Goal: Transaction & Acquisition: Purchase product/service

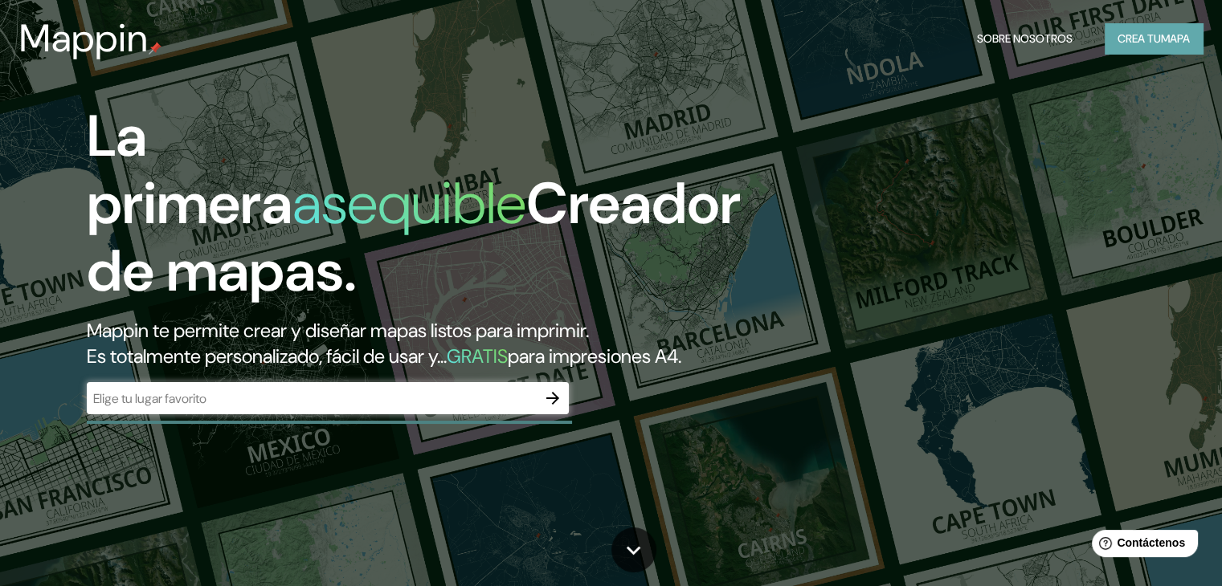
click at [1137, 36] on font "Crea tu" at bounding box center [1138, 38] width 43 height 14
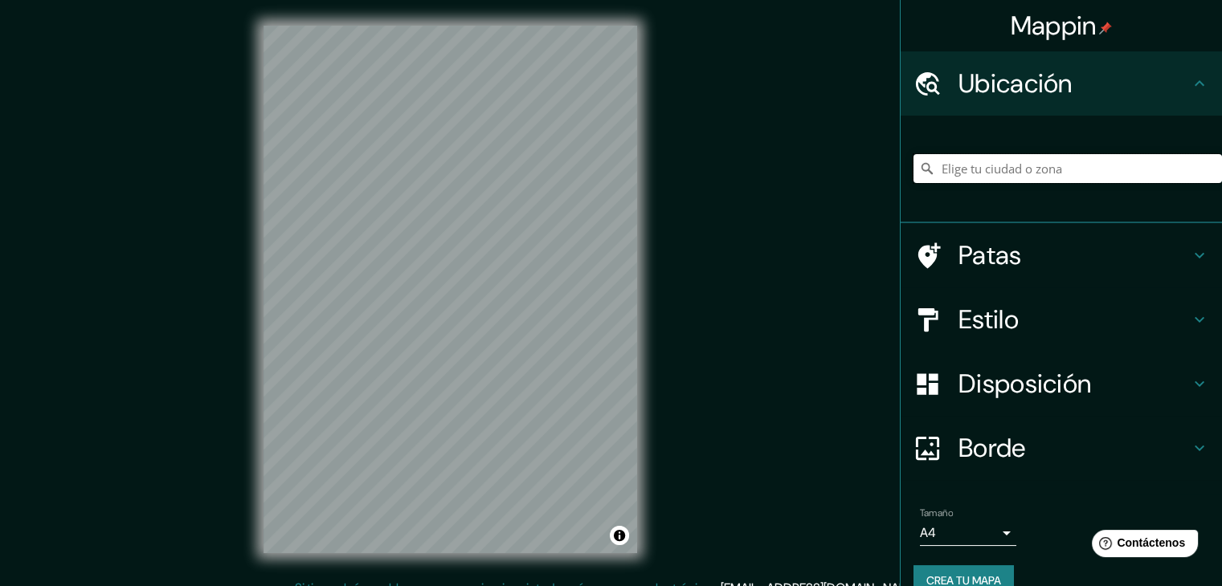
click at [1062, 169] on input "Elige tu ciudad o zona" at bounding box center [1067, 168] width 308 height 29
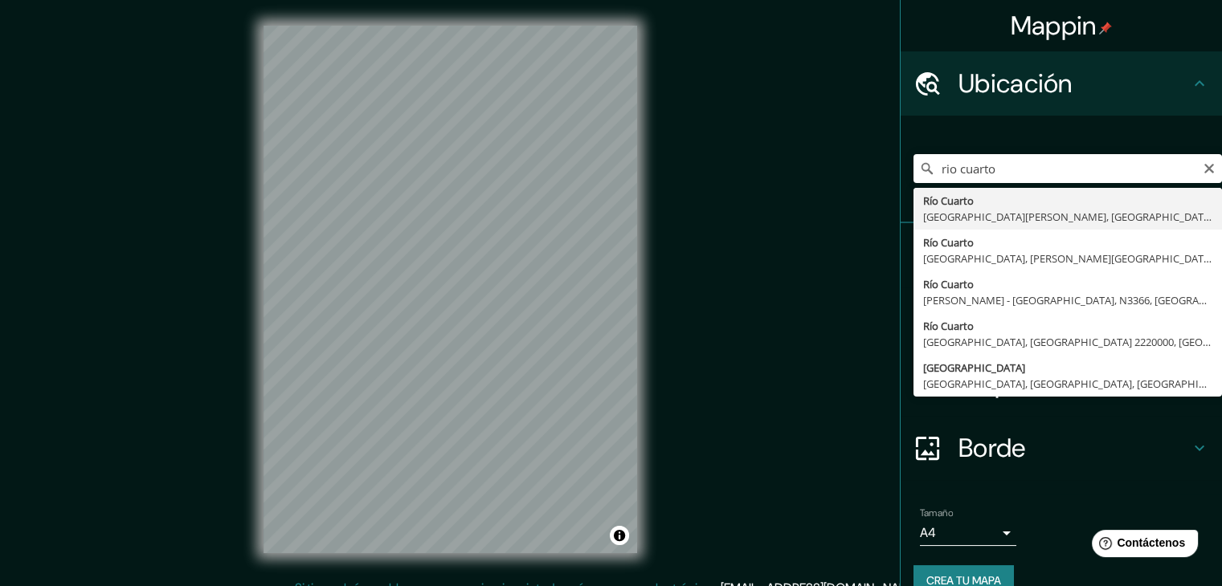
type input "Río Cuarto, [GEOGRAPHIC_DATA][PERSON_NAME], [GEOGRAPHIC_DATA]"
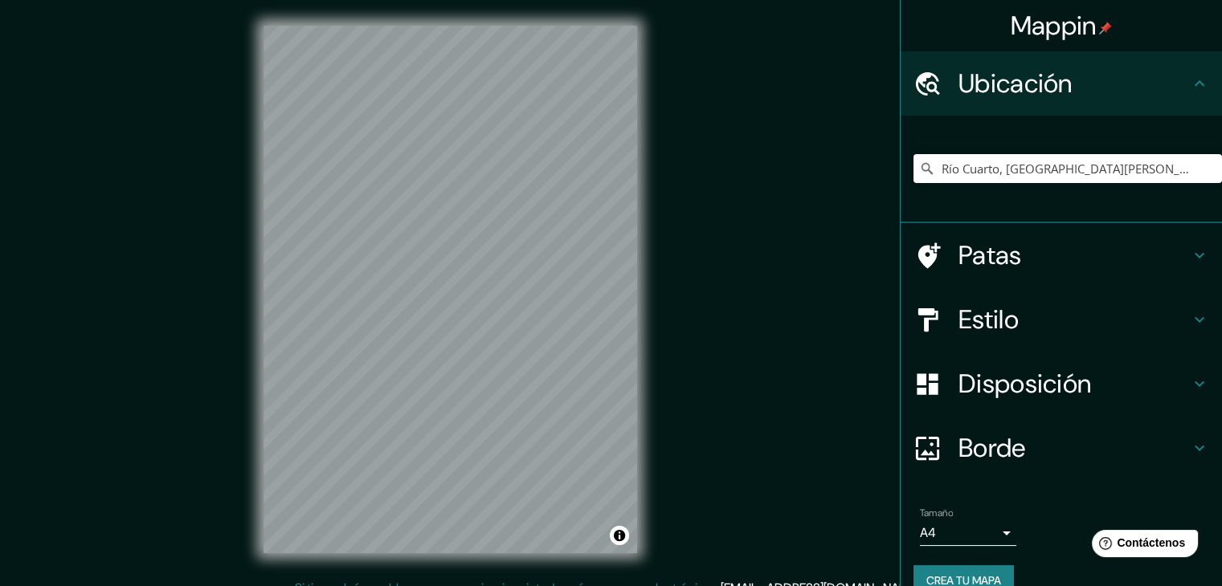
click at [996, 322] on font "Estilo" at bounding box center [988, 320] width 60 height 34
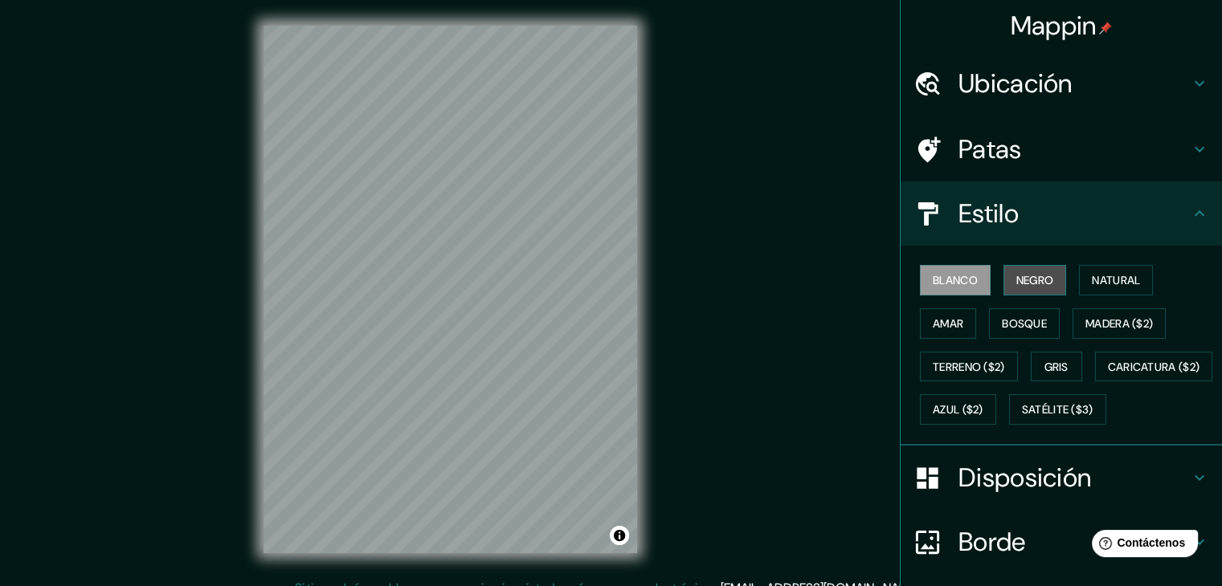
click at [1016, 276] on font "Negro" at bounding box center [1035, 280] width 38 height 14
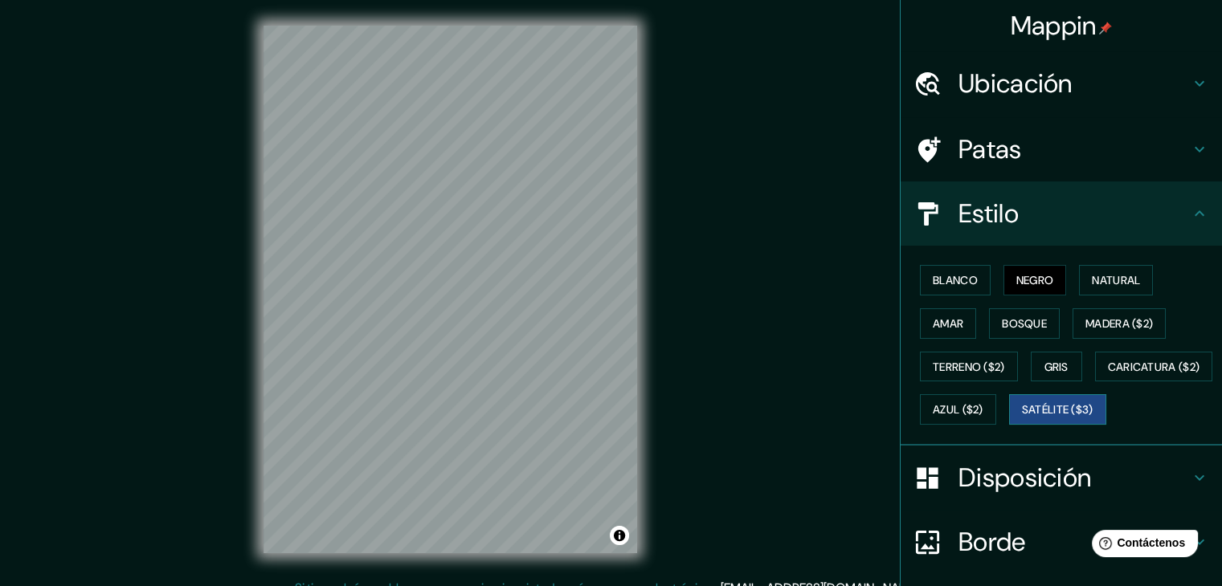
click at [1022, 418] on font "Satélite ($3)" at bounding box center [1057, 410] width 71 height 14
click at [1045, 370] on font "Gris" at bounding box center [1056, 367] width 24 height 14
click at [1004, 284] on button "Negro" at bounding box center [1034, 280] width 63 height 31
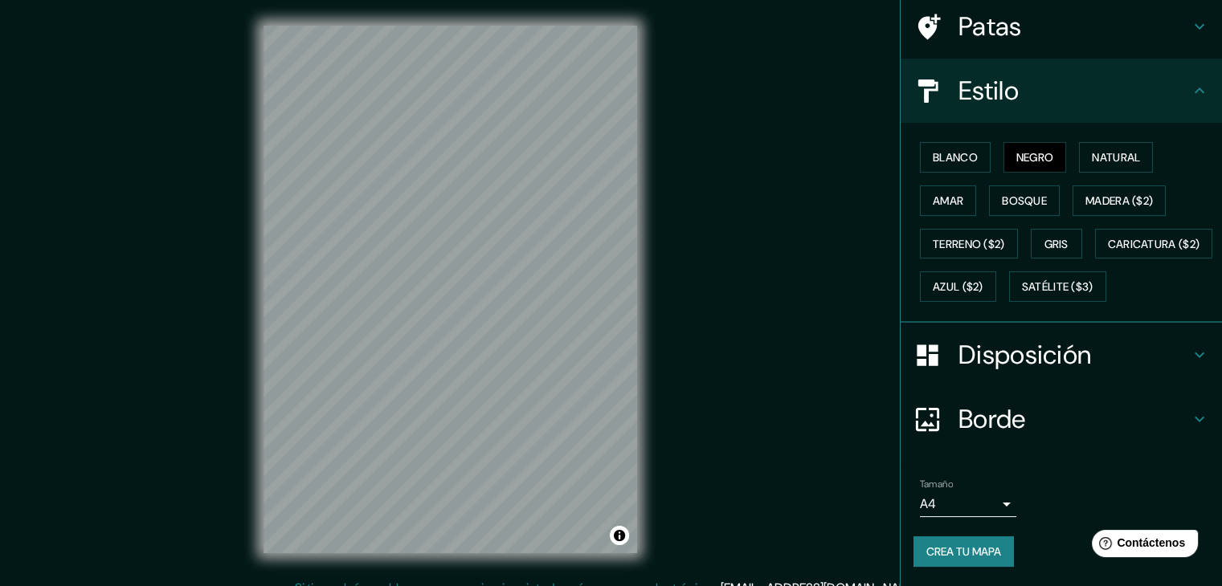
scroll to position [162, 0]
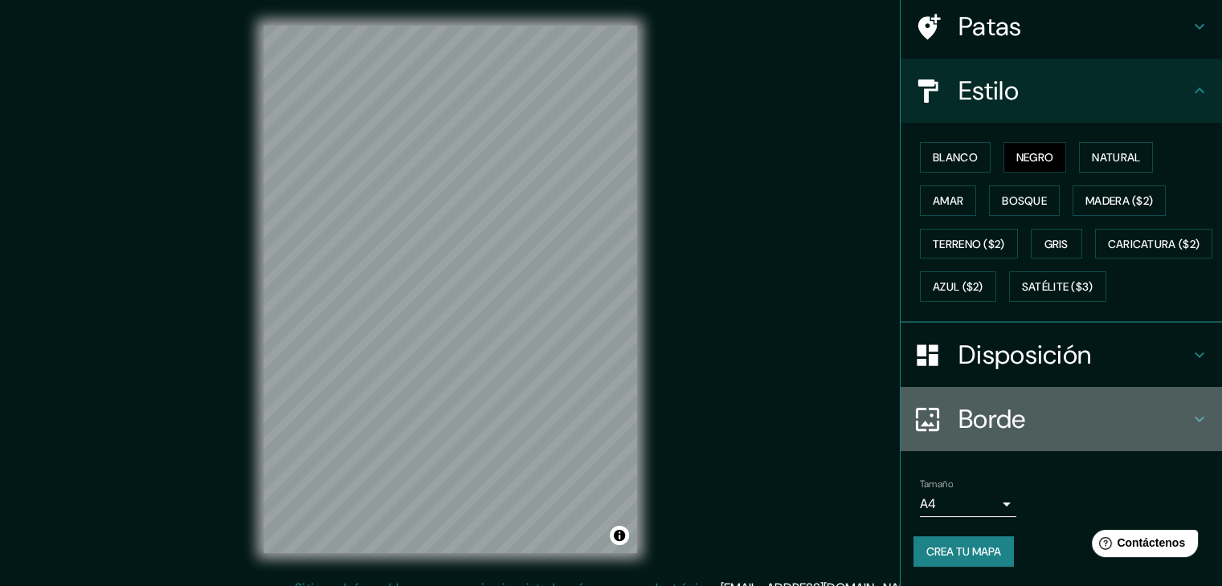
click at [1161, 418] on h4 "Borde" at bounding box center [1073, 419] width 231 height 32
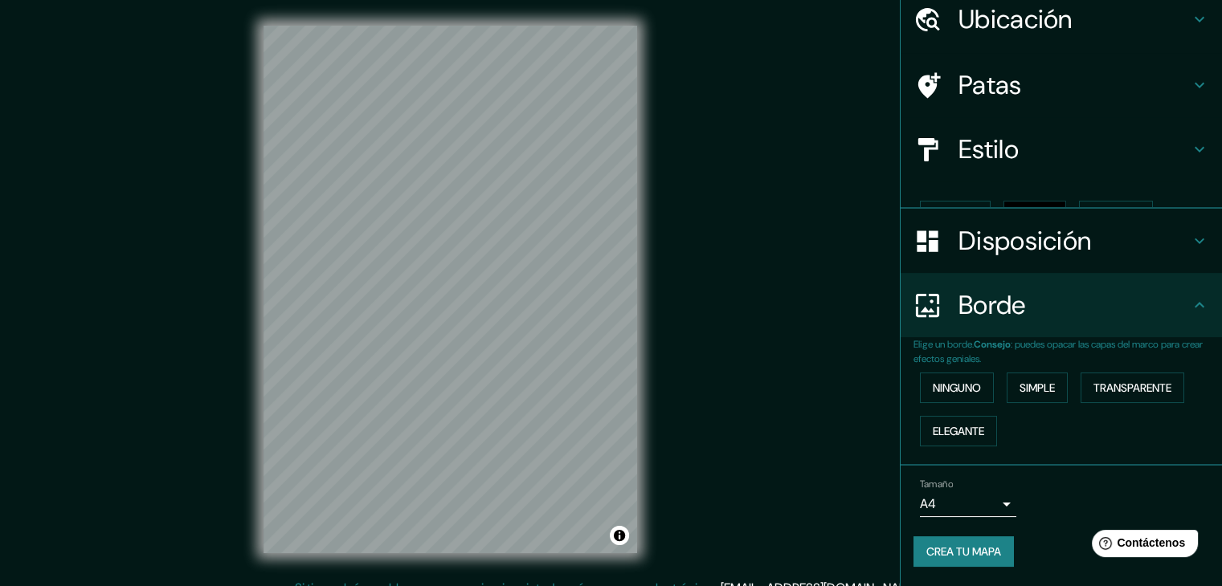
scroll to position [36, 0]
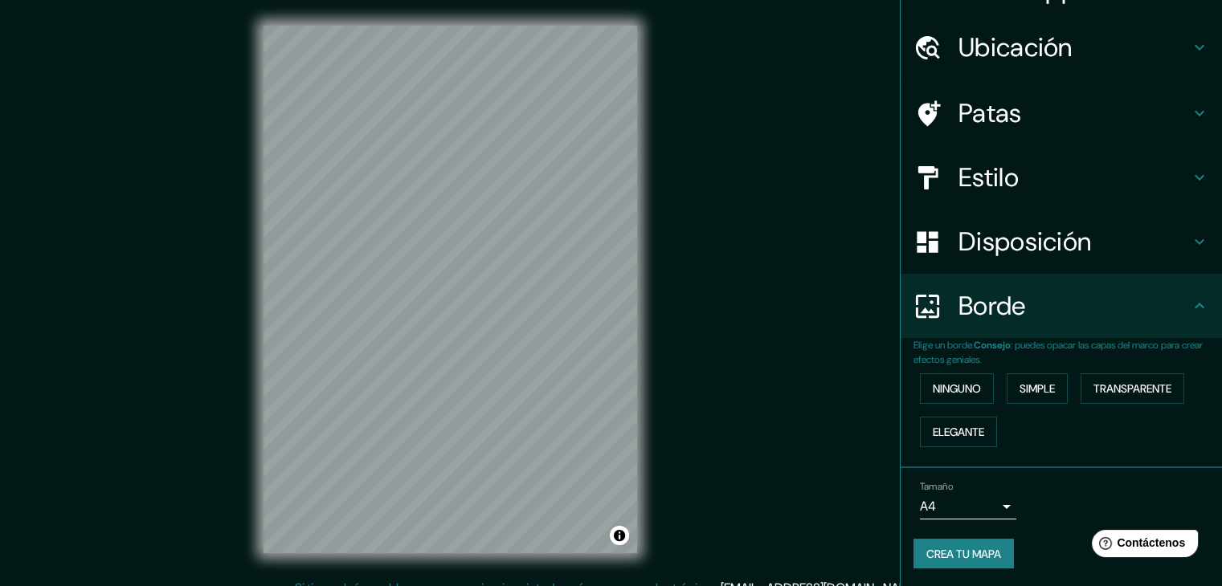
click at [1143, 314] on h4 "Borde" at bounding box center [1073, 306] width 231 height 32
click at [946, 386] on font "Ninguno" at bounding box center [956, 388] width 48 height 14
click at [1026, 390] on font "Simple" at bounding box center [1036, 388] width 35 height 14
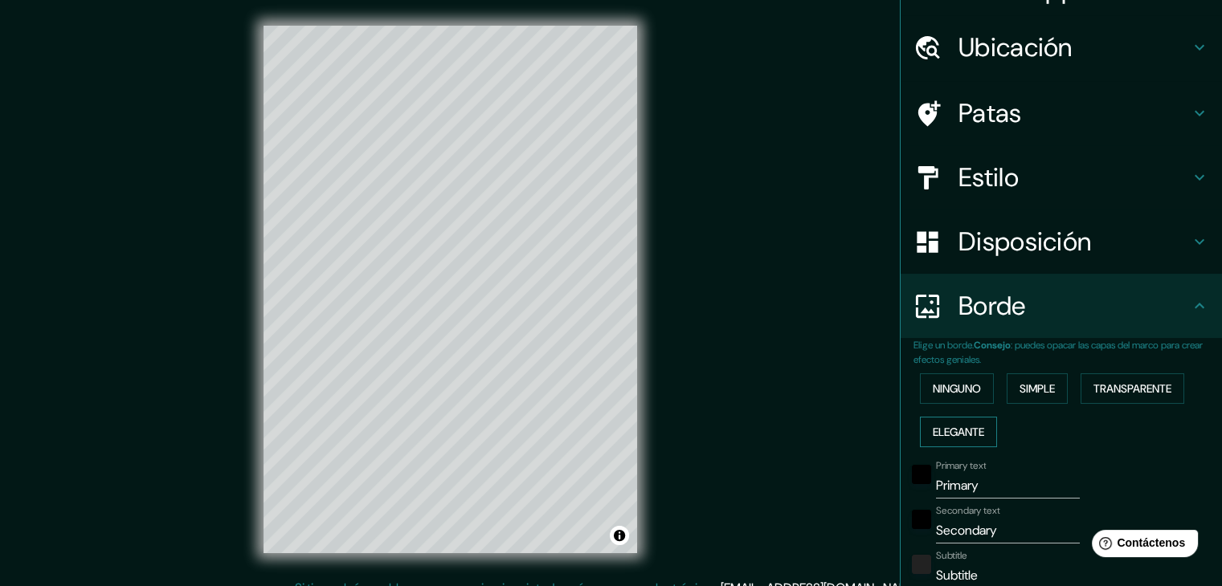
click at [953, 435] on font "Elegante" at bounding box center [957, 432] width 51 height 14
click at [949, 394] on font "Ninguno" at bounding box center [956, 388] width 48 height 14
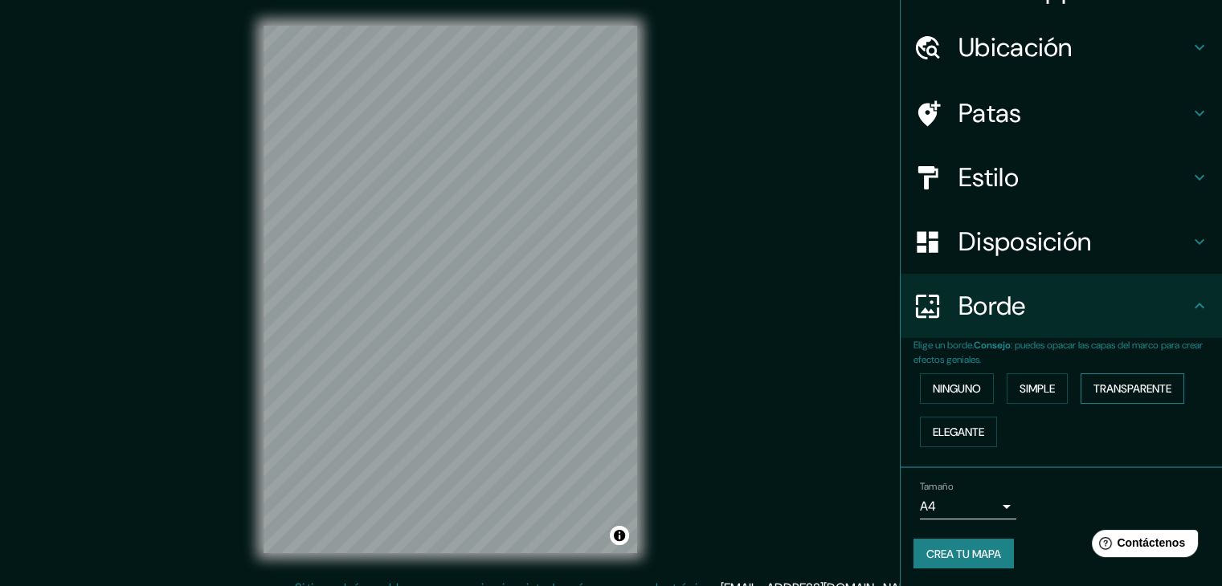
click at [1148, 394] on font "Transparente" at bounding box center [1132, 388] width 78 height 14
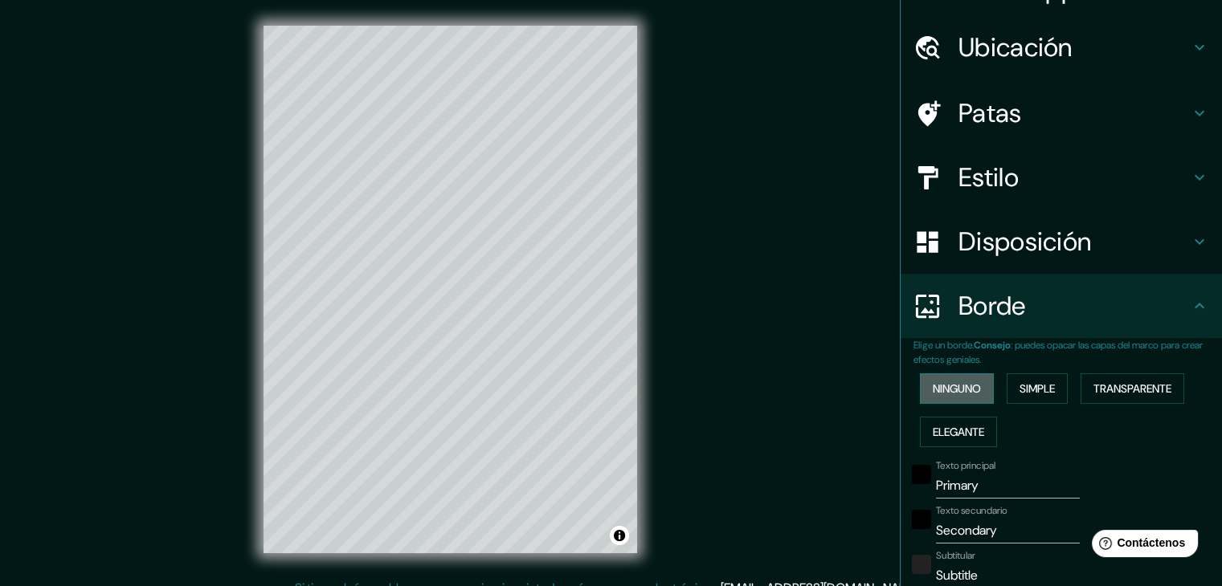
click at [948, 385] on font "Ninguno" at bounding box center [956, 388] width 48 height 14
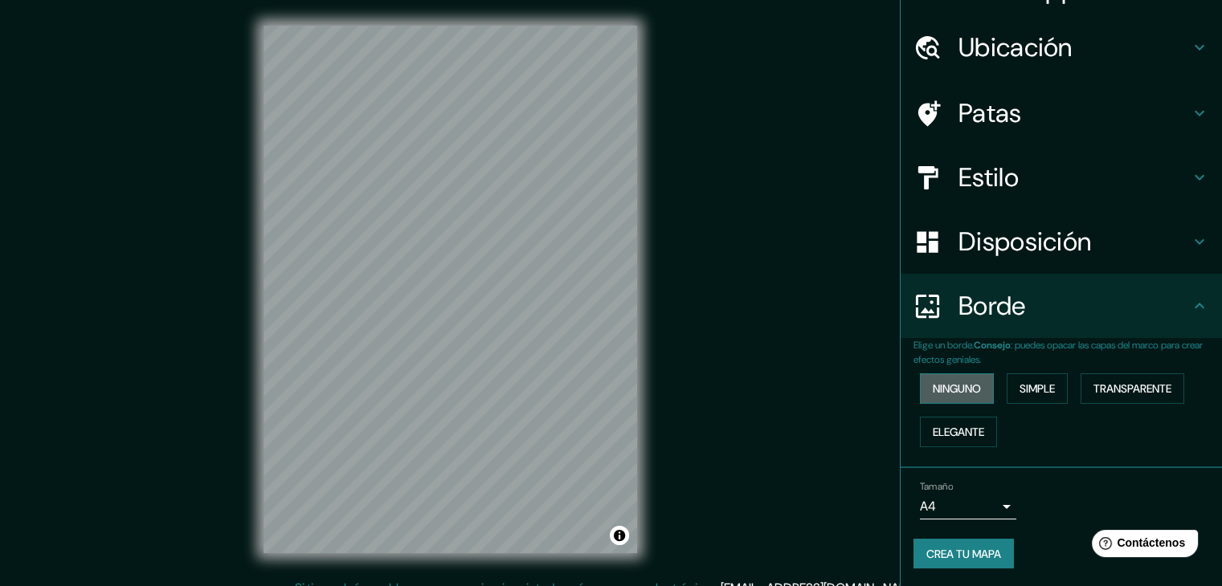
click at [948, 385] on font "Ninguno" at bounding box center [956, 388] width 48 height 14
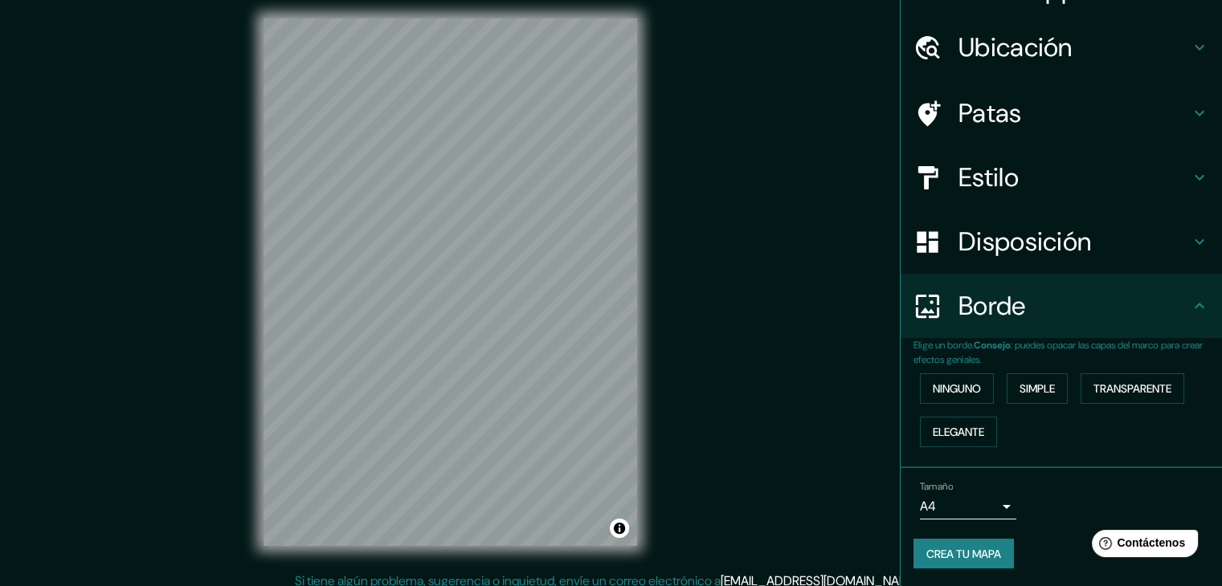
scroll to position [18, 0]
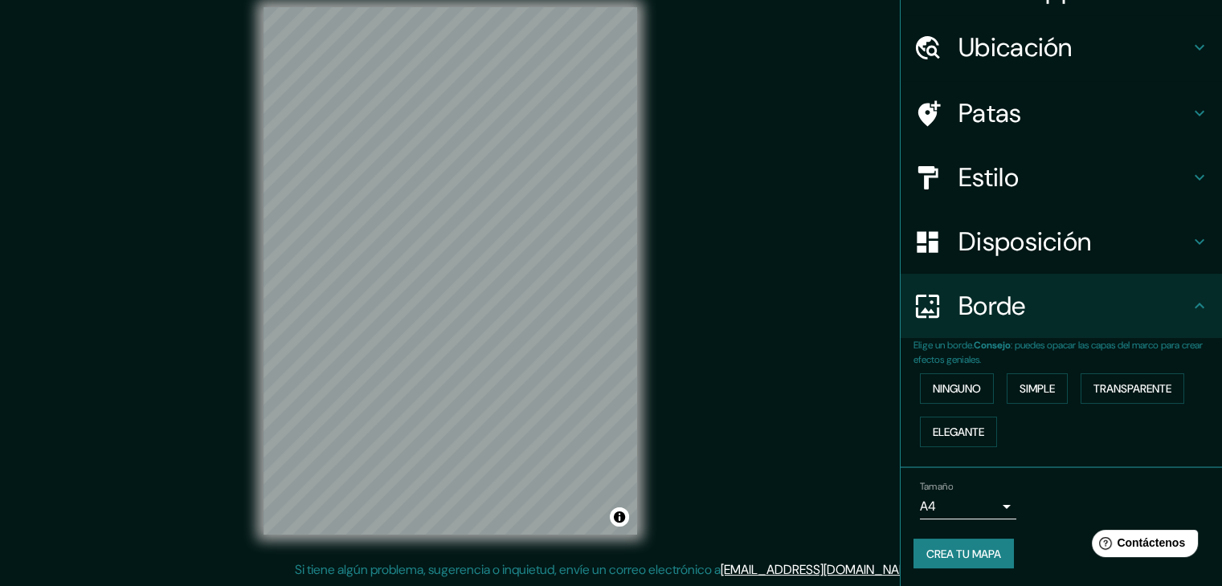
click at [960, 512] on body "Mappin Ubicación Río Cuarto, [GEOGRAPHIC_DATA][PERSON_NAME], [GEOGRAPHIC_DATA] …" at bounding box center [611, 275] width 1222 height 586
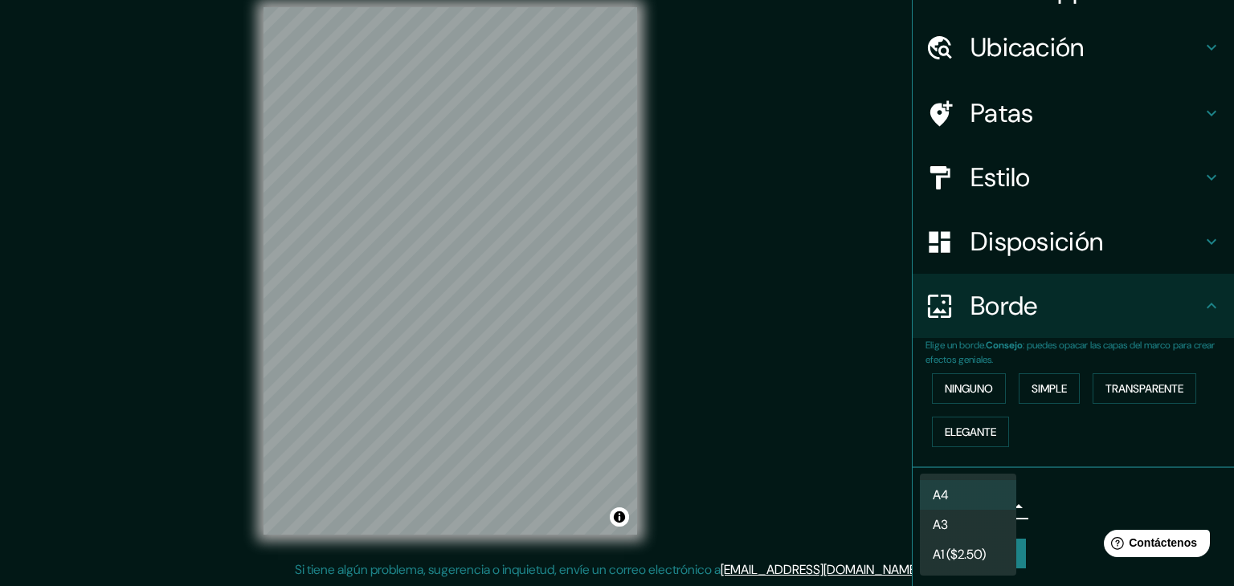
click at [1044, 499] on div at bounding box center [617, 293] width 1234 height 586
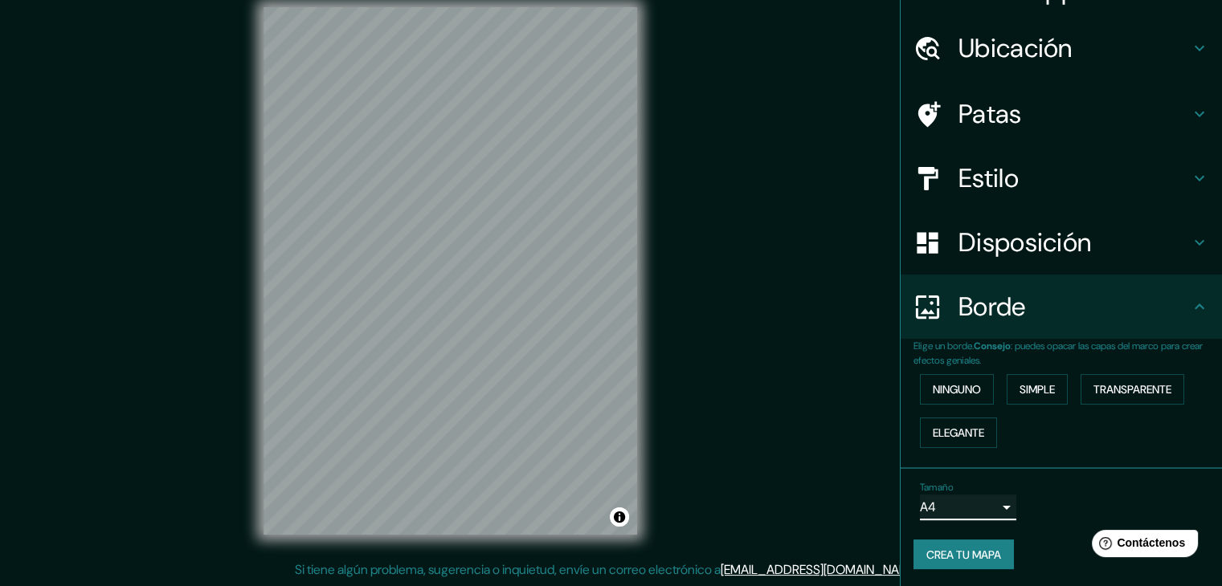
scroll to position [36, 0]
click at [969, 502] on body "Mappin Ubicación Río Cuarto, [GEOGRAPHIC_DATA][PERSON_NAME], [GEOGRAPHIC_DATA] …" at bounding box center [611, 275] width 1222 height 586
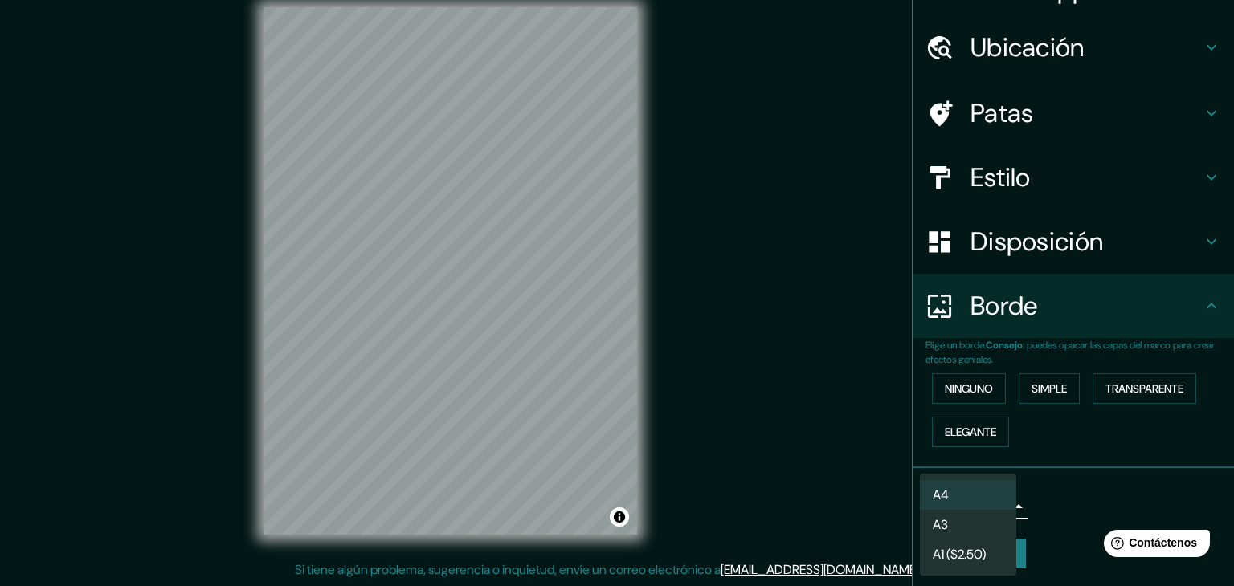
click at [966, 530] on li "A3" at bounding box center [968, 525] width 96 height 30
click at [965, 504] on body "Mappin Ubicación Río Cuarto, [GEOGRAPHIC_DATA][PERSON_NAME], [GEOGRAPHIC_DATA] …" at bounding box center [617, 275] width 1234 height 586
click at [965, 496] on li "A4" at bounding box center [968, 495] width 96 height 30
type input "single"
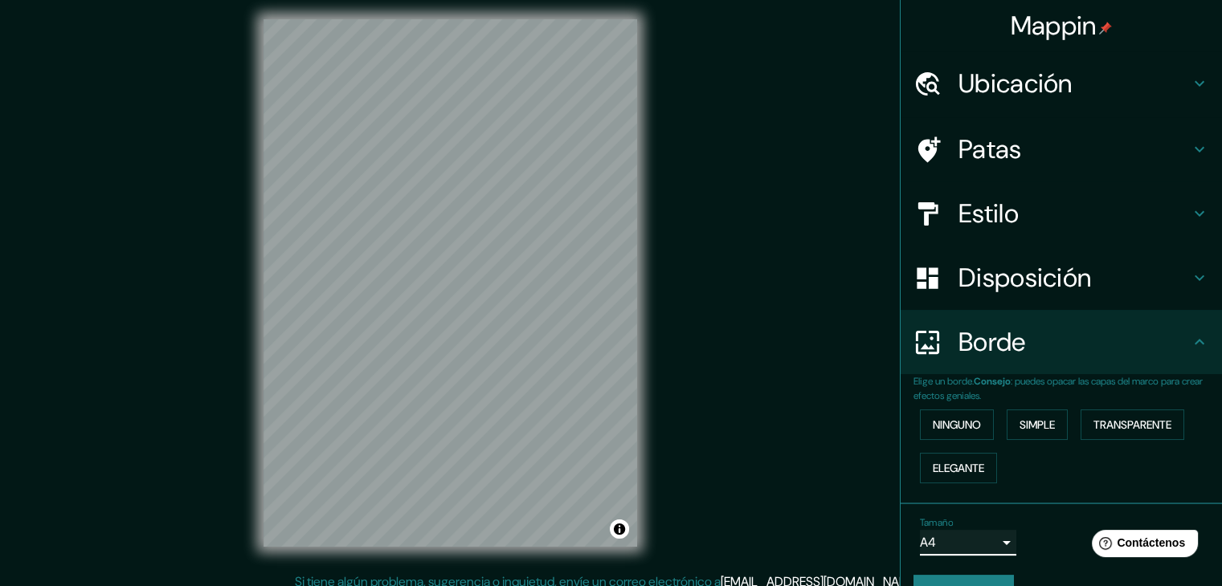
scroll to position [0, 0]
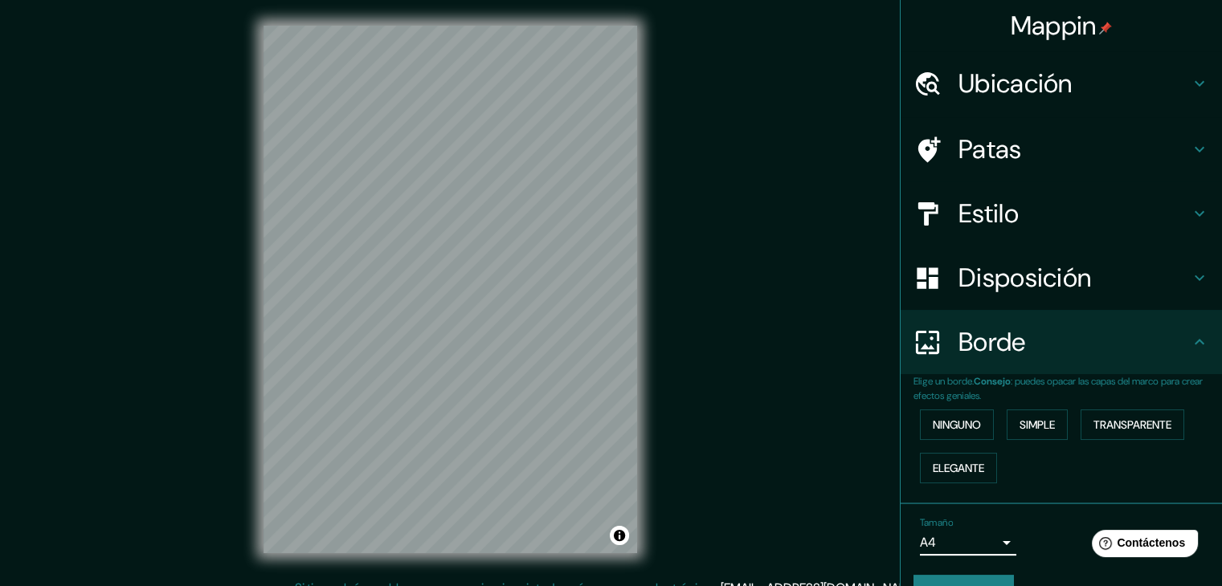
click at [998, 161] on font "Patas" at bounding box center [989, 150] width 63 height 34
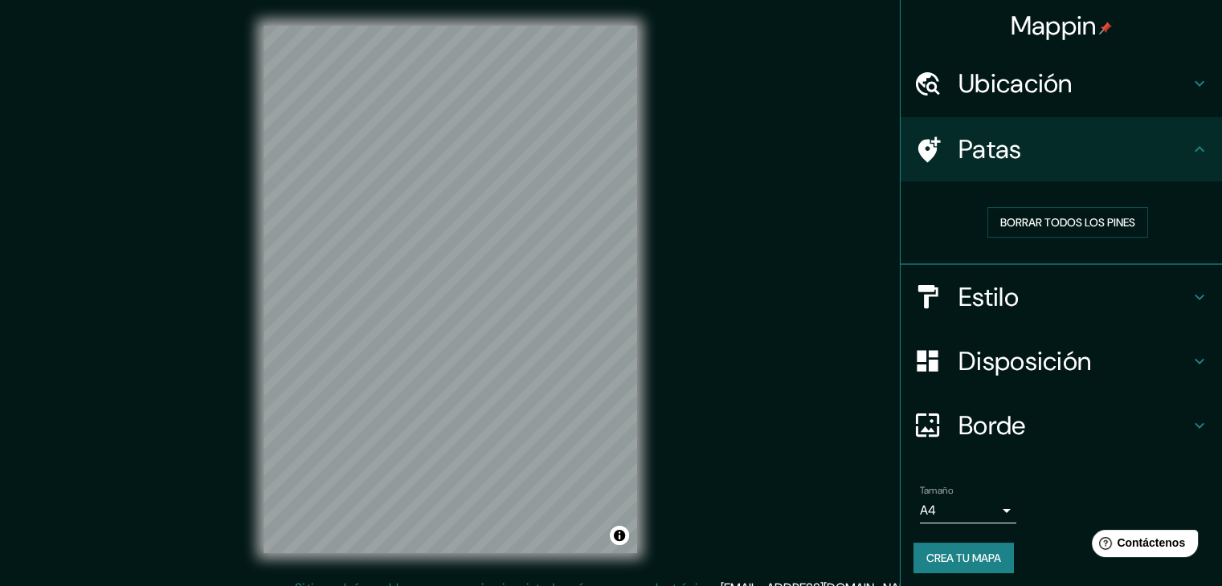
click at [1002, 152] on font "Patas" at bounding box center [989, 150] width 63 height 34
click at [1057, 144] on h4 "Patas" at bounding box center [1073, 149] width 231 height 32
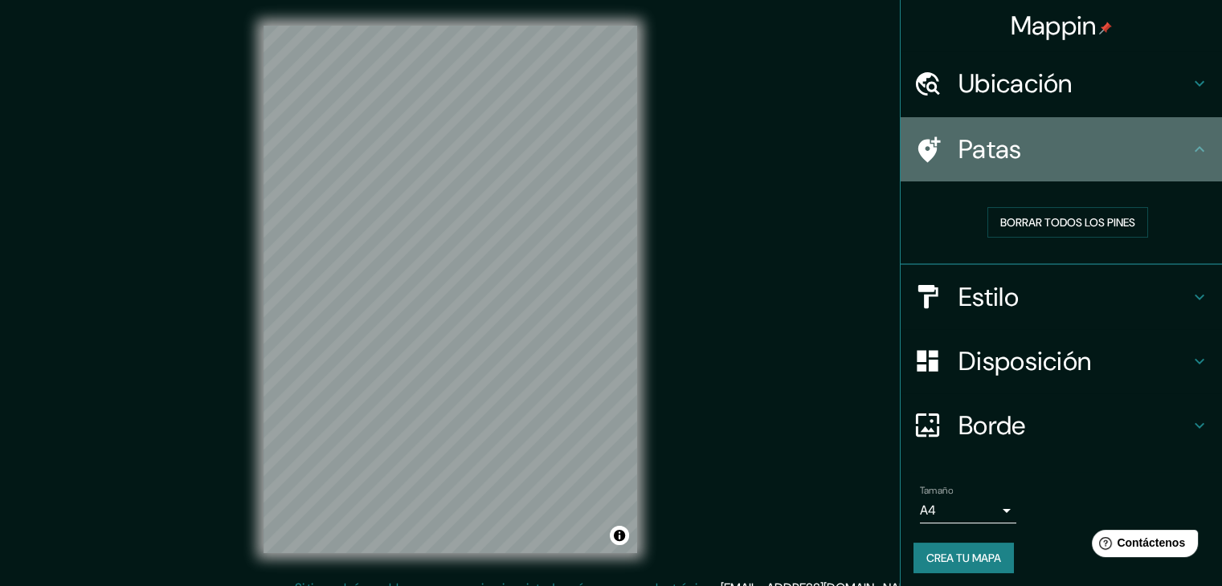
drag, startPoint x: 1206, startPoint y: 147, endPoint x: 1192, endPoint y: 150, distance: 14.8
click at [1205, 147] on div "Patas" at bounding box center [1060, 149] width 321 height 64
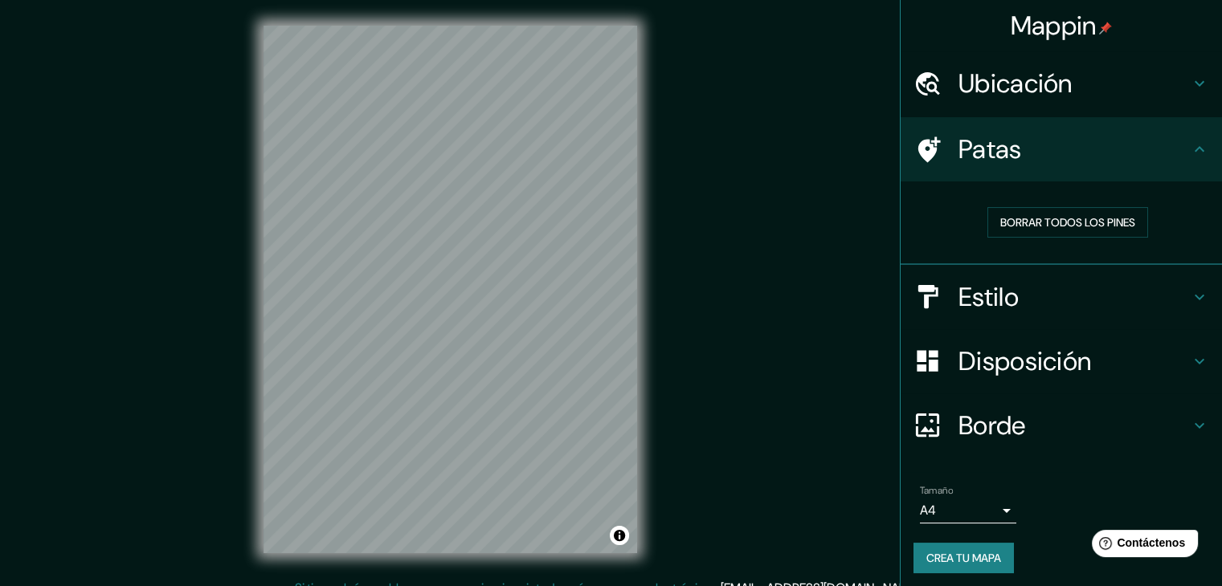
drag, startPoint x: 1184, startPoint y: 152, endPoint x: 1134, endPoint y: 322, distance: 177.4
click at [1189, 157] on icon at bounding box center [1198, 149] width 19 height 19
click at [1153, 288] on h4 "Estilo" at bounding box center [1073, 297] width 231 height 32
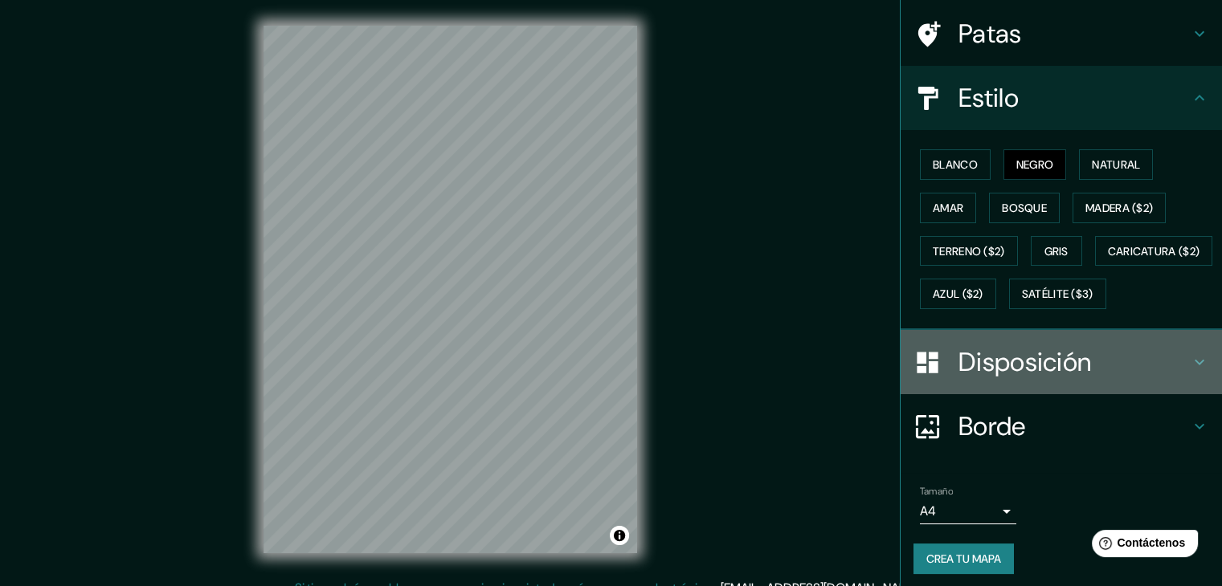
click at [1121, 378] on h4 "Disposición" at bounding box center [1073, 362] width 231 height 32
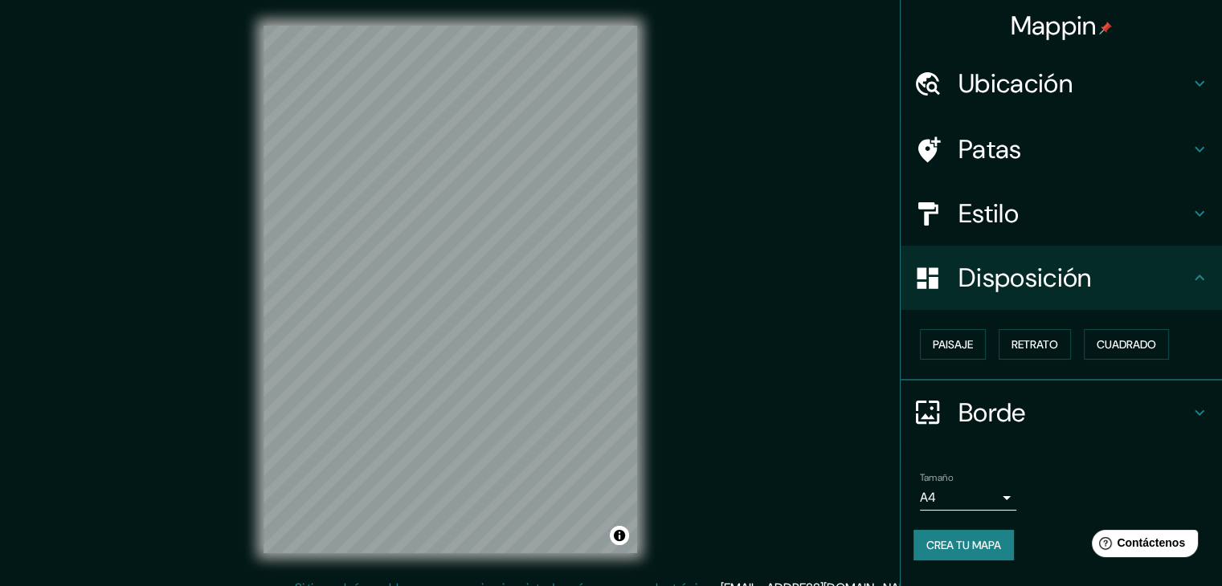
click at [1102, 284] on h4 "Disposición" at bounding box center [1073, 278] width 231 height 32
click at [1051, 346] on font "Retrato" at bounding box center [1034, 344] width 47 height 14
click at [1104, 345] on font "Cuadrado" at bounding box center [1125, 344] width 59 height 14
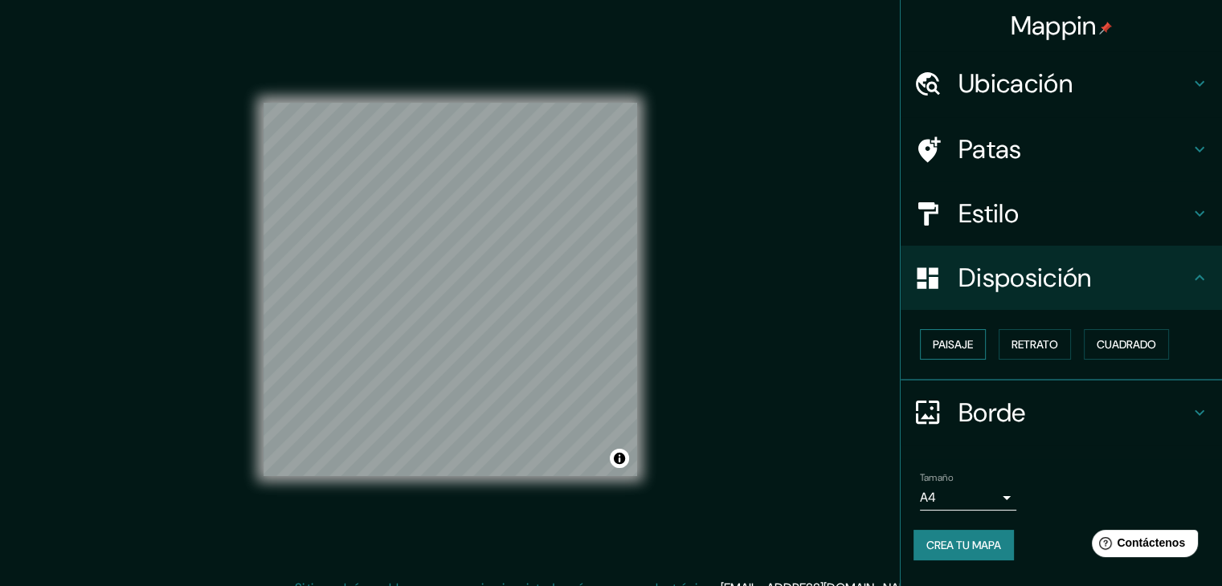
click at [934, 339] on font "Paisaje" at bounding box center [952, 344] width 40 height 14
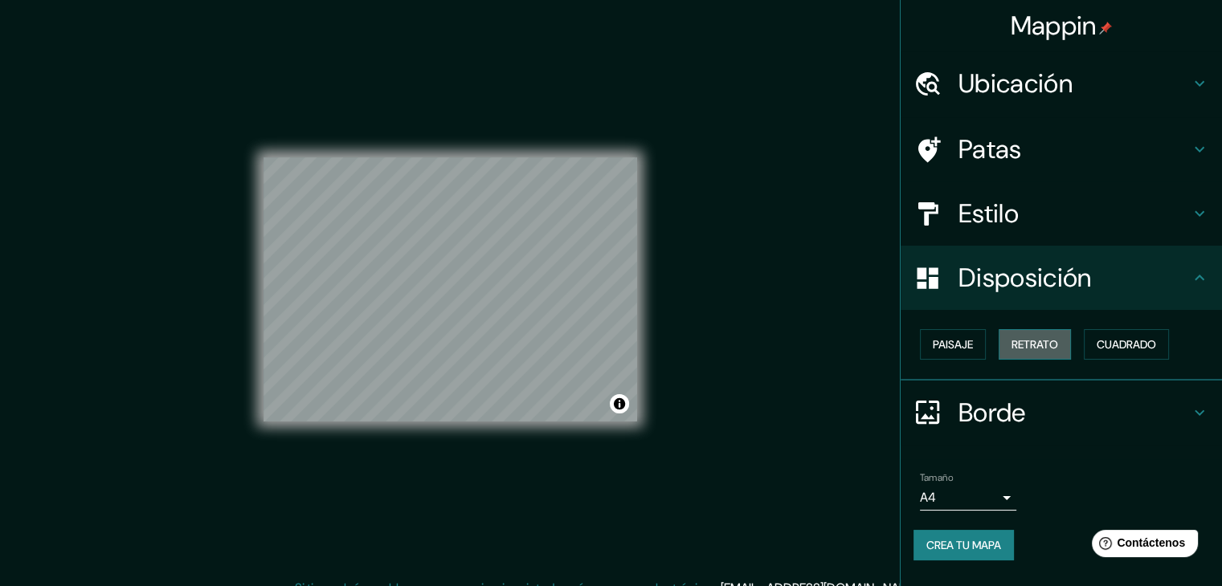
click at [1018, 343] on font "Retrato" at bounding box center [1034, 344] width 47 height 14
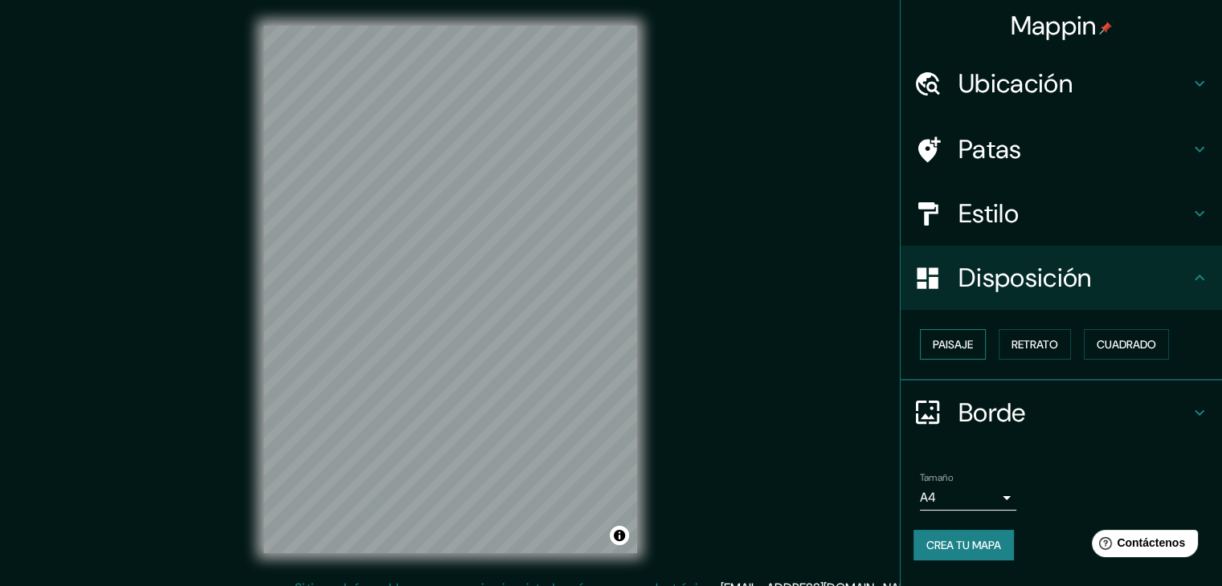
drag, startPoint x: 957, startPoint y: 345, endPoint x: 852, endPoint y: 352, distance: 105.4
click at [957, 345] on font "Paisaje" at bounding box center [952, 344] width 40 height 14
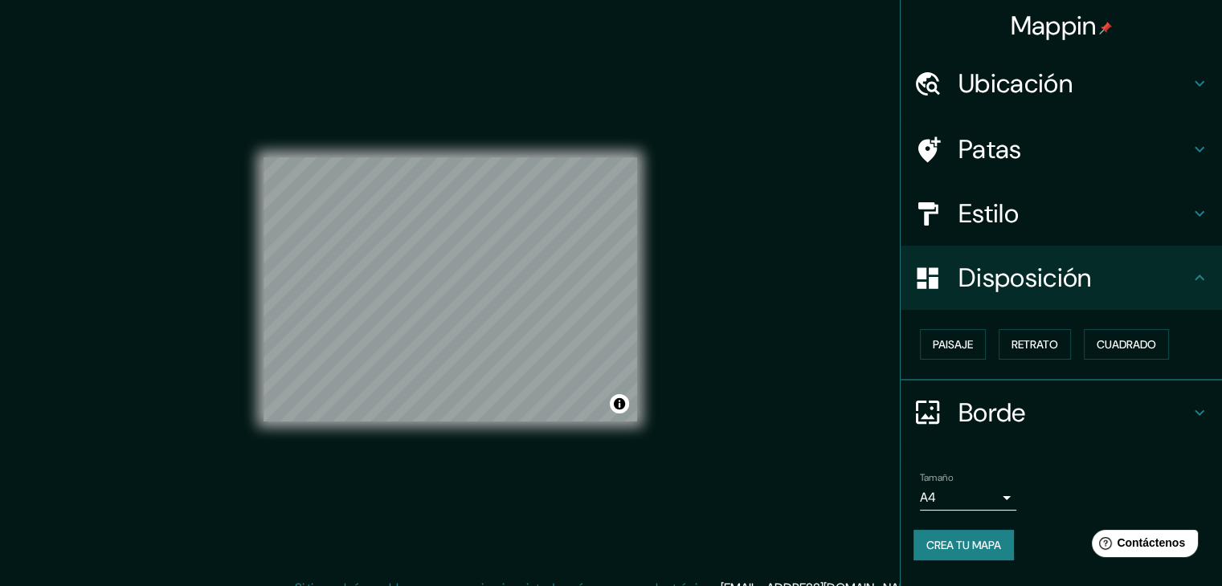
click at [973, 543] on font "Crea tu mapa" at bounding box center [963, 545] width 75 height 14
drag, startPoint x: 980, startPoint y: 541, endPoint x: 1035, endPoint y: 532, distance: 56.1
click at [1038, 532] on div "Crea tu mapa" at bounding box center [1061, 545] width 296 height 31
click at [983, 541] on font "Crea tu mapa" at bounding box center [963, 545] width 75 height 14
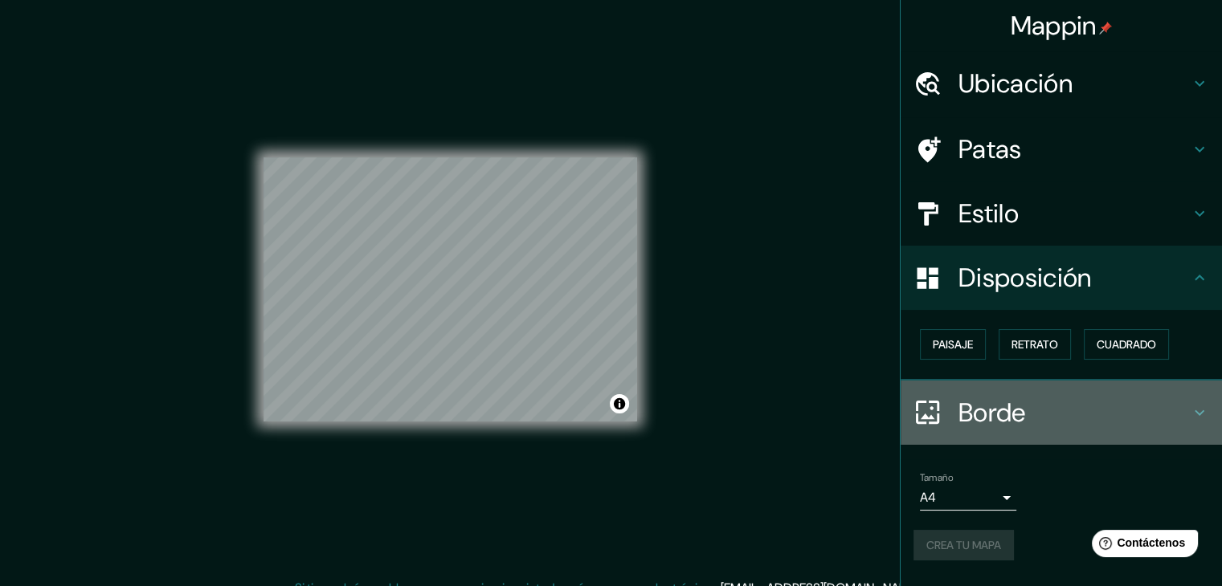
click at [1140, 408] on h4 "Borde" at bounding box center [1073, 413] width 231 height 32
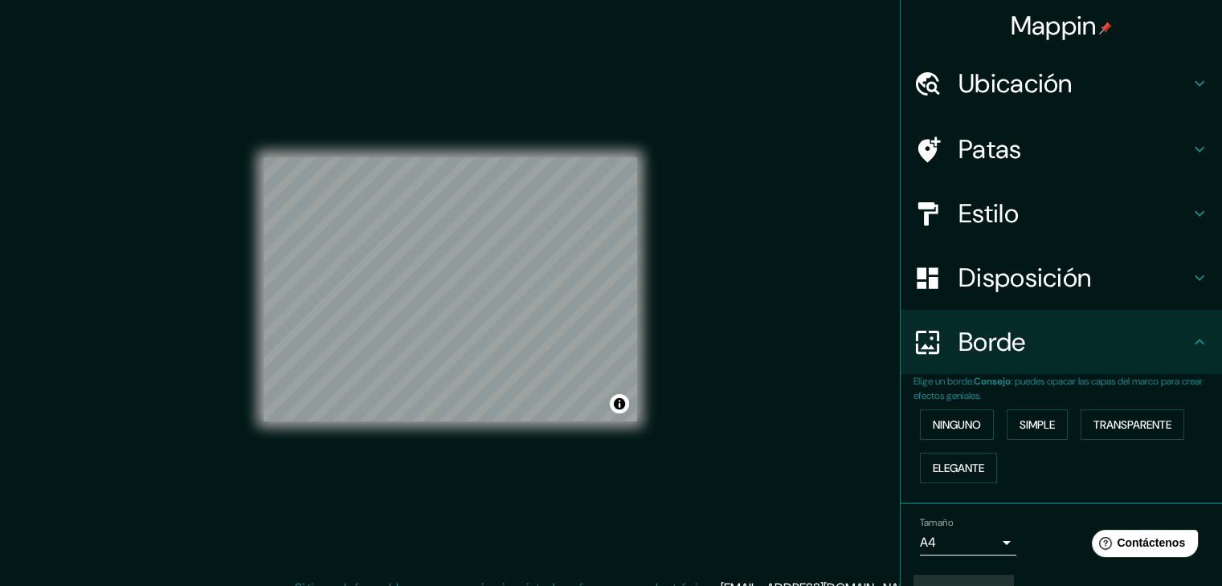
click at [1134, 365] on div "Borde" at bounding box center [1060, 342] width 321 height 64
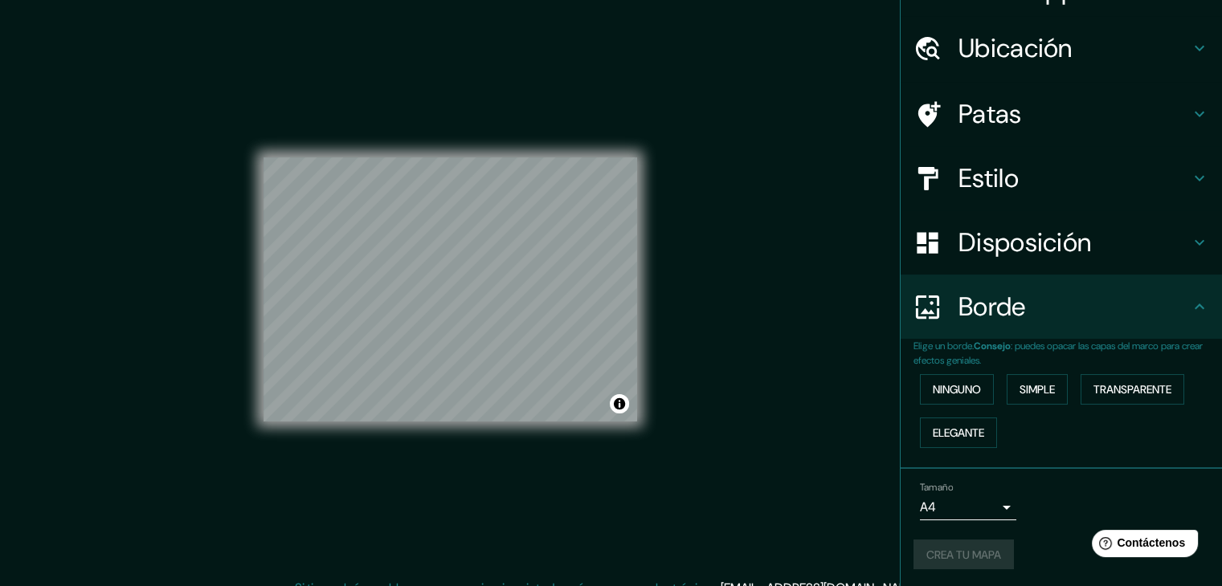
scroll to position [36, 0]
click at [951, 393] on font "Ninguno" at bounding box center [956, 388] width 48 height 14
click at [1013, 531] on div "Tamaño A4 single Crea tu mapa" at bounding box center [1061, 529] width 296 height 108
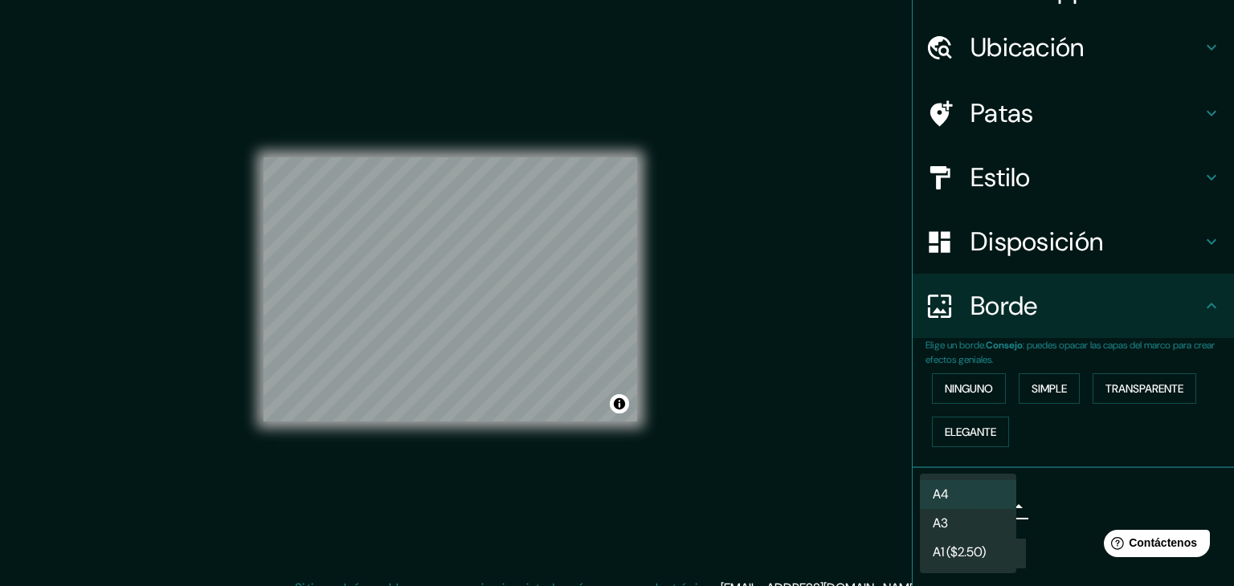
click at [986, 496] on body "Mappin Ubicación Río Cuarto, [GEOGRAPHIC_DATA][PERSON_NAME], [GEOGRAPHIC_DATA] …" at bounding box center [617, 293] width 1234 height 586
click at [986, 496] on li "A4" at bounding box center [968, 494] width 96 height 29
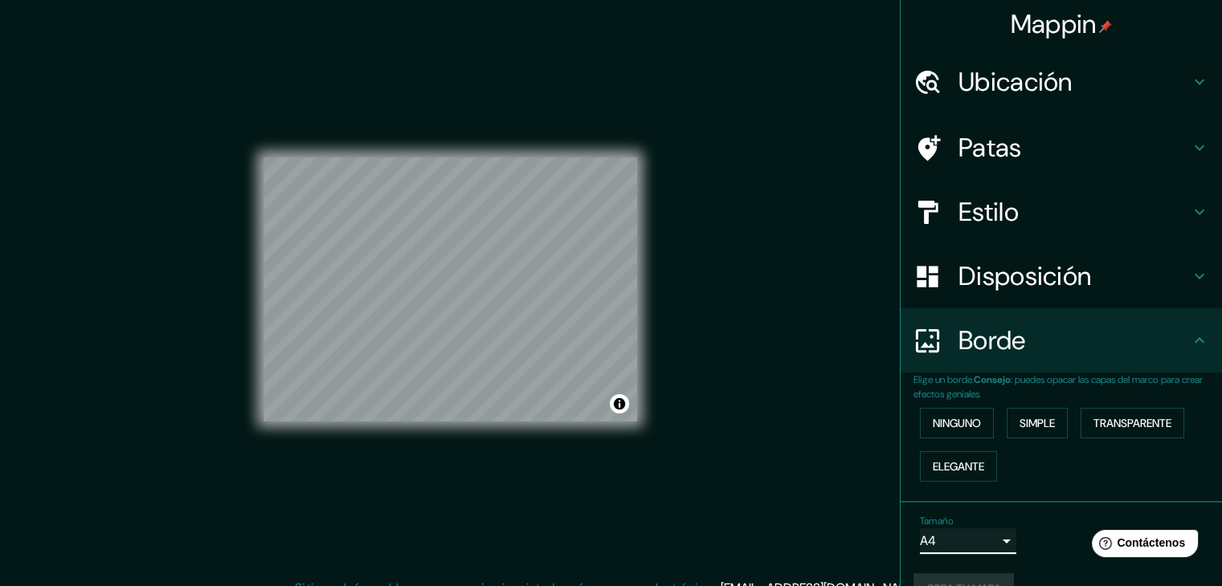
scroll to position [0, 0]
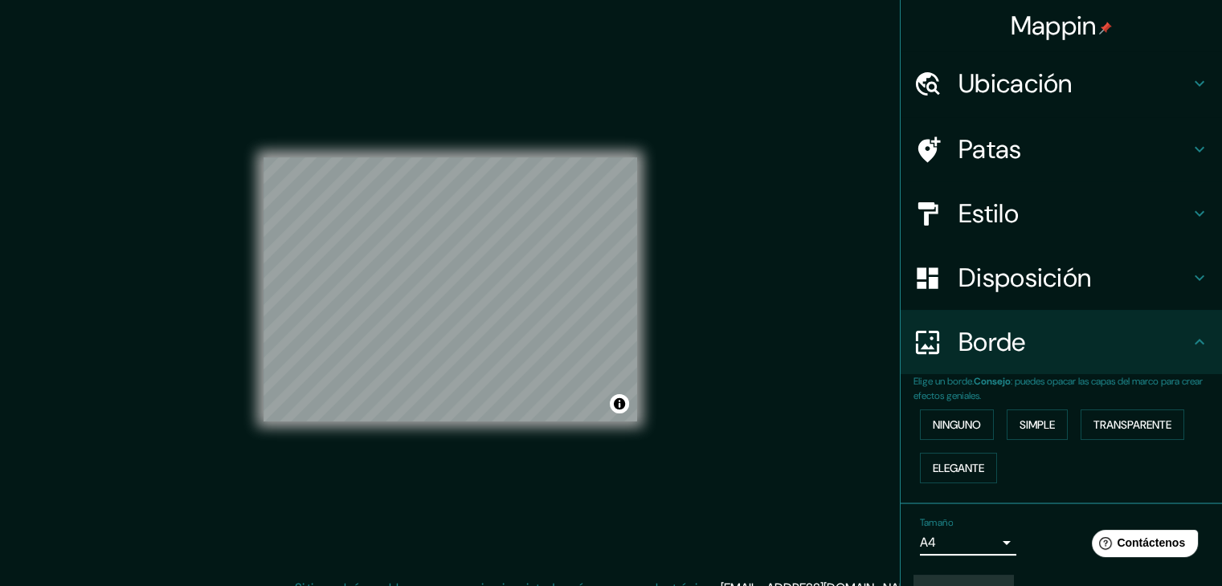
click at [1104, 67] on h4 "Ubicación" at bounding box center [1073, 83] width 231 height 32
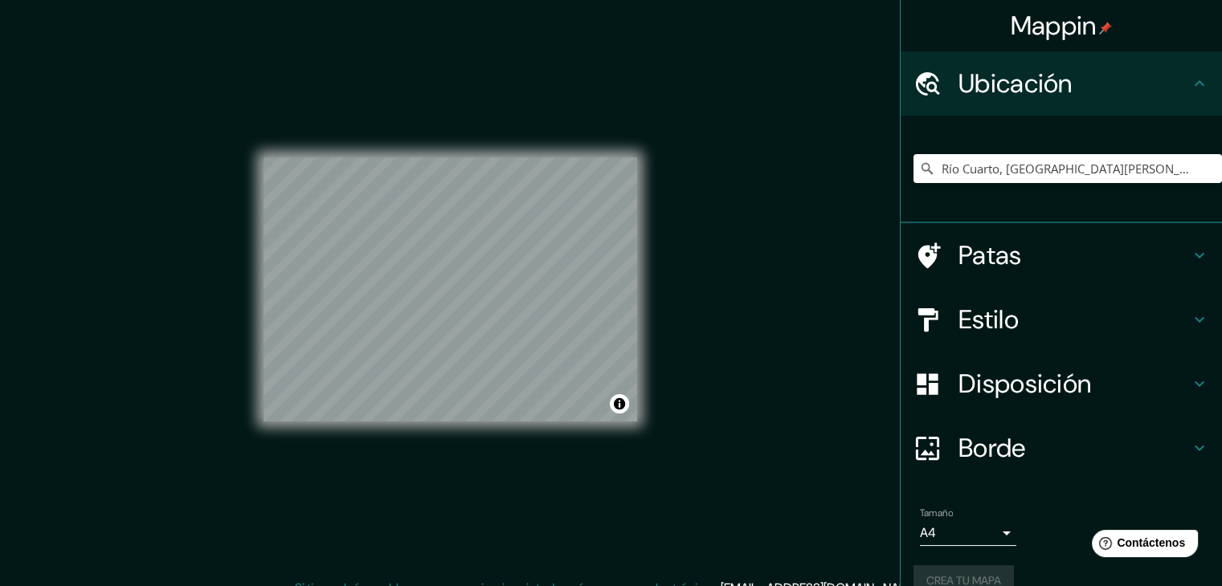
click at [1112, 71] on h4 "Ubicación" at bounding box center [1073, 83] width 231 height 32
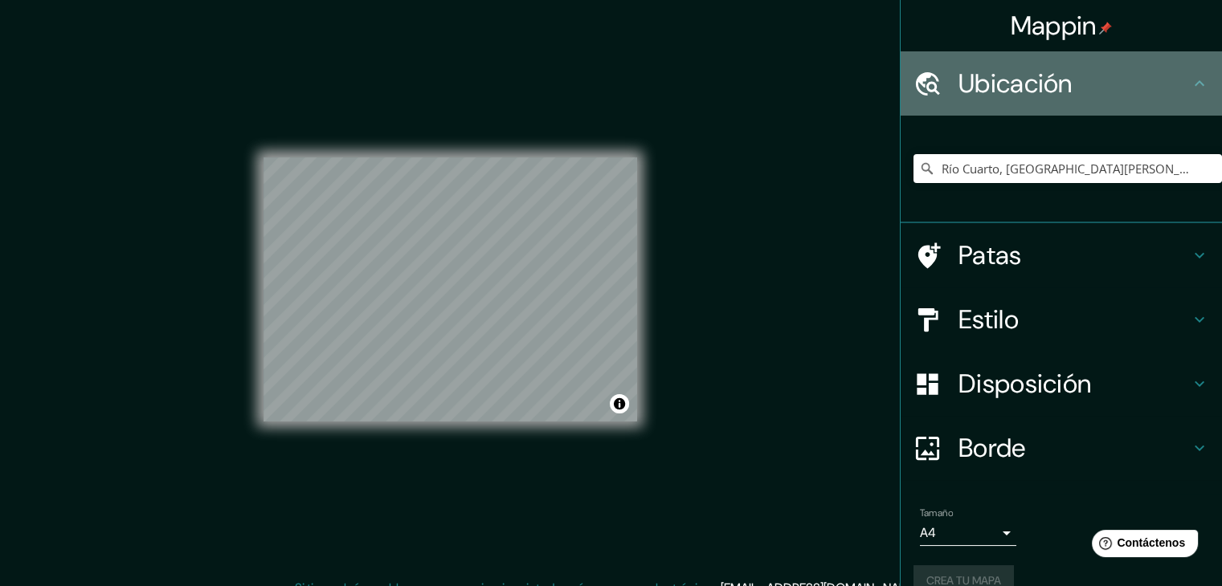
click at [1112, 71] on h4 "Ubicación" at bounding box center [1073, 83] width 231 height 32
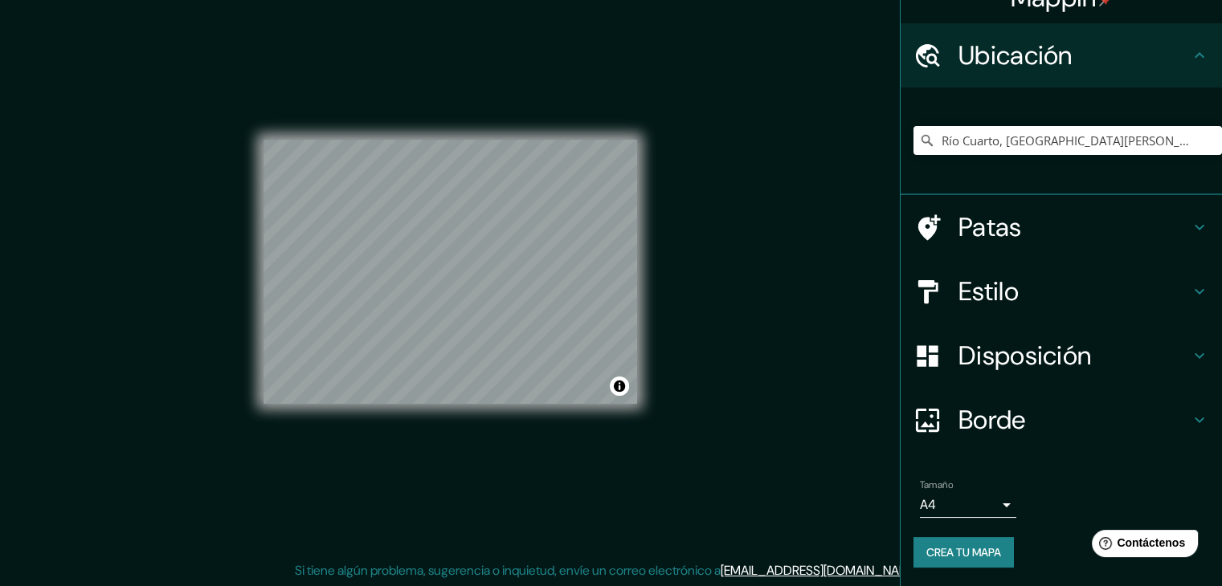
scroll to position [18, 0]
click at [927, 551] on font "Crea tu mapa" at bounding box center [963, 552] width 75 height 14
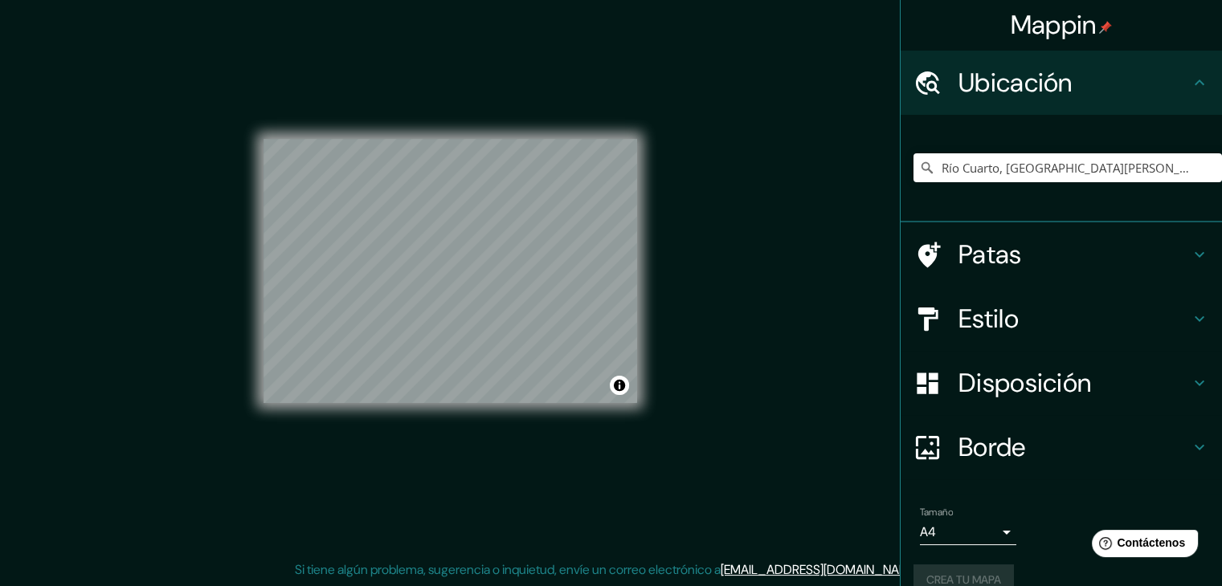
scroll to position [0, 0]
click at [758, 403] on div "Mappin Ubicación Río Cuarto, [GEOGRAPHIC_DATA][PERSON_NAME], [GEOGRAPHIC_DATA] …" at bounding box center [611, 284] width 1222 height 605
click at [1190, 251] on icon at bounding box center [1198, 255] width 19 height 19
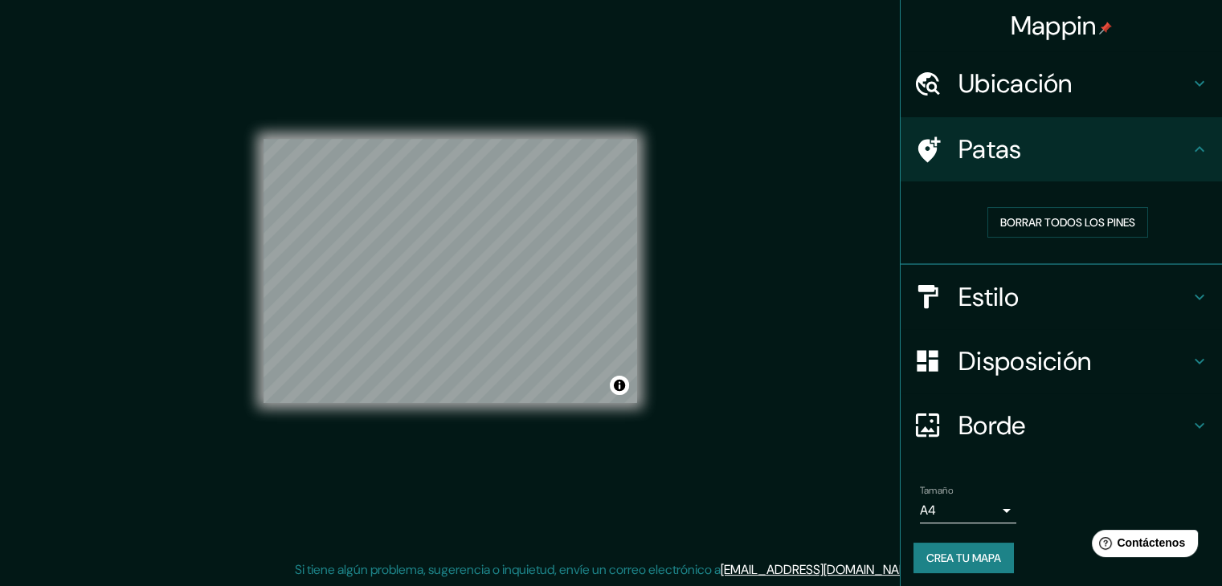
click at [930, 245] on div "Borrar todos los pines" at bounding box center [1067, 222] width 308 height 56
click at [968, 300] on font "Estilo" at bounding box center [988, 297] width 60 height 34
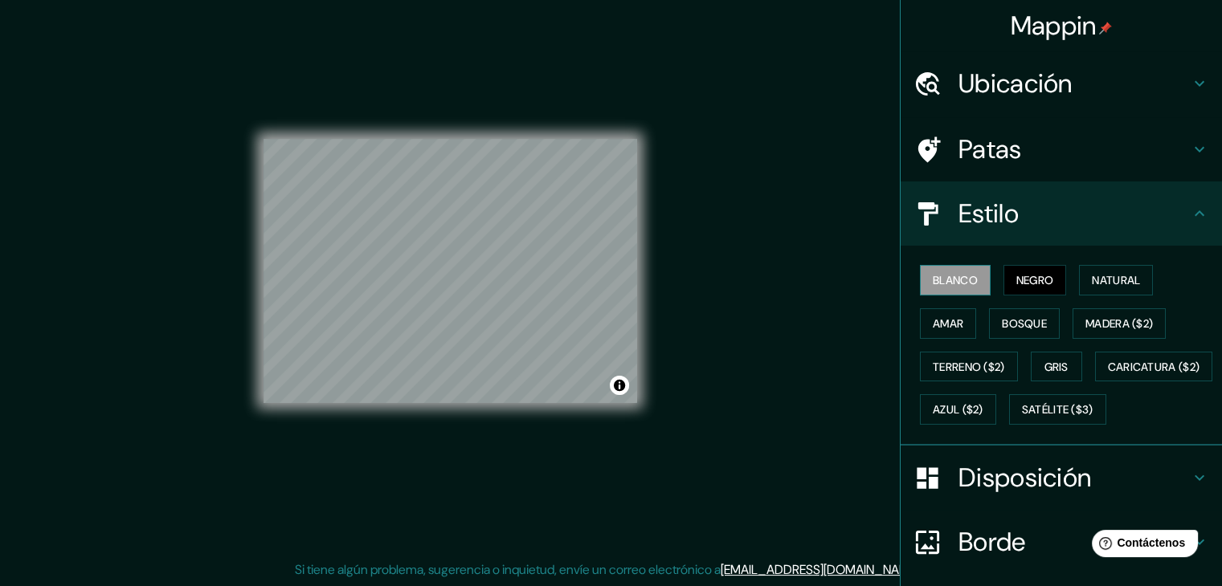
click at [948, 284] on font "Blanco" at bounding box center [954, 280] width 45 height 14
click at [1079, 284] on button "Natural" at bounding box center [1116, 280] width 74 height 31
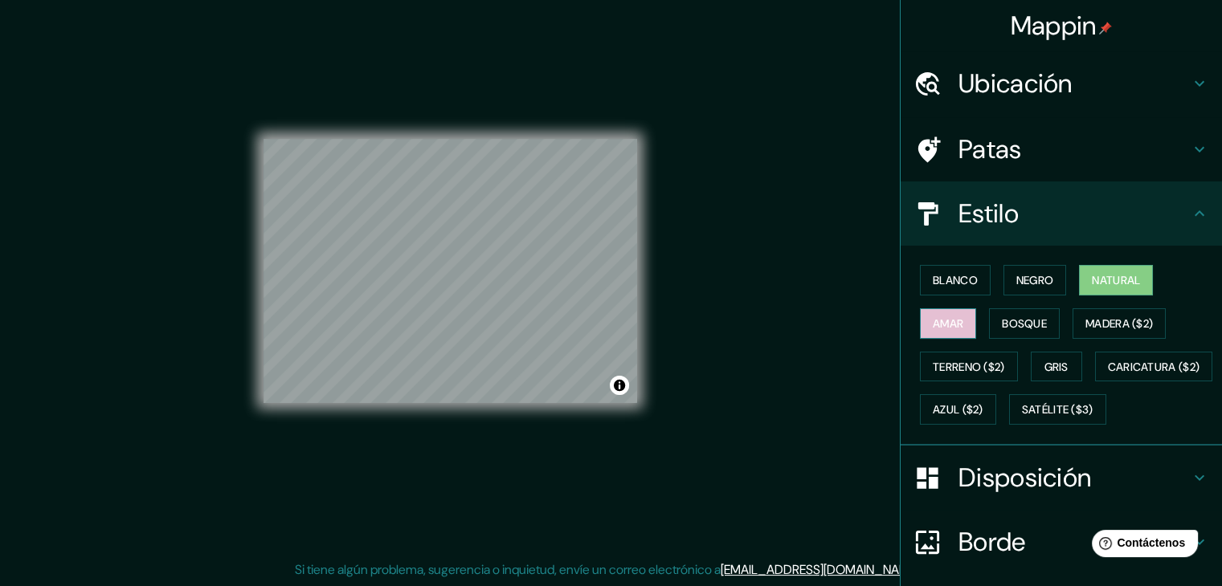
click at [948, 325] on font "Amar" at bounding box center [947, 323] width 31 height 14
click at [1026, 324] on font "Bosque" at bounding box center [1024, 323] width 45 height 14
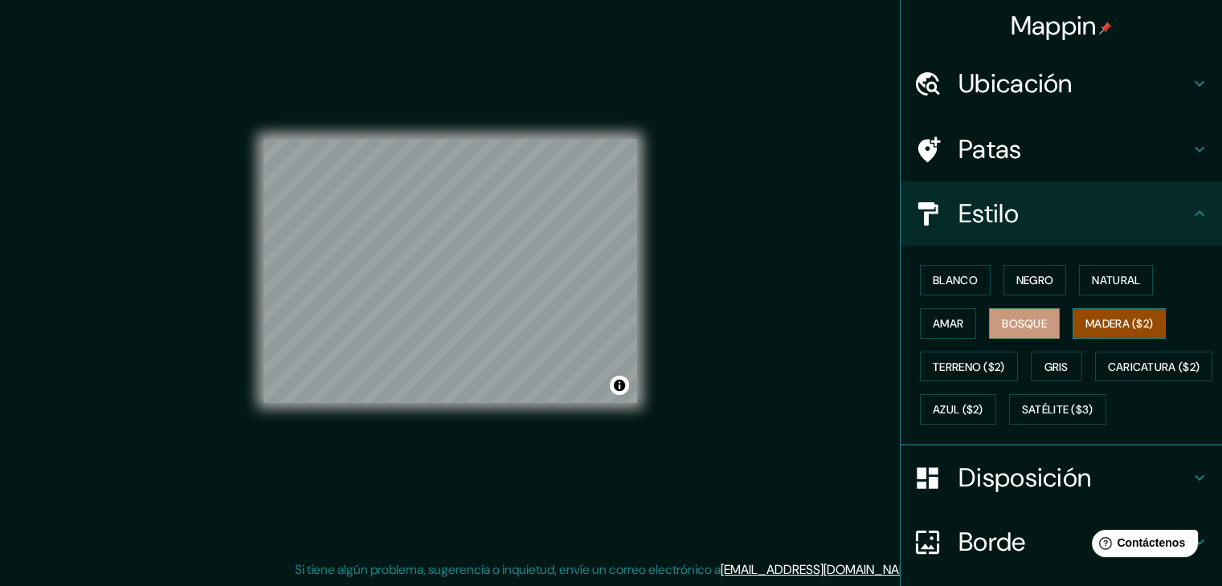
click at [1107, 335] on button "Madera ($2)" at bounding box center [1118, 323] width 93 height 31
click at [1019, 370] on div "Blanco Negro Natural Amar Bosque Madera ($2) Terreno ($2) Gris Caricatura ($2) …" at bounding box center [1067, 345] width 308 height 173
click at [1030, 362] on button "Gris" at bounding box center [1055, 367] width 51 height 31
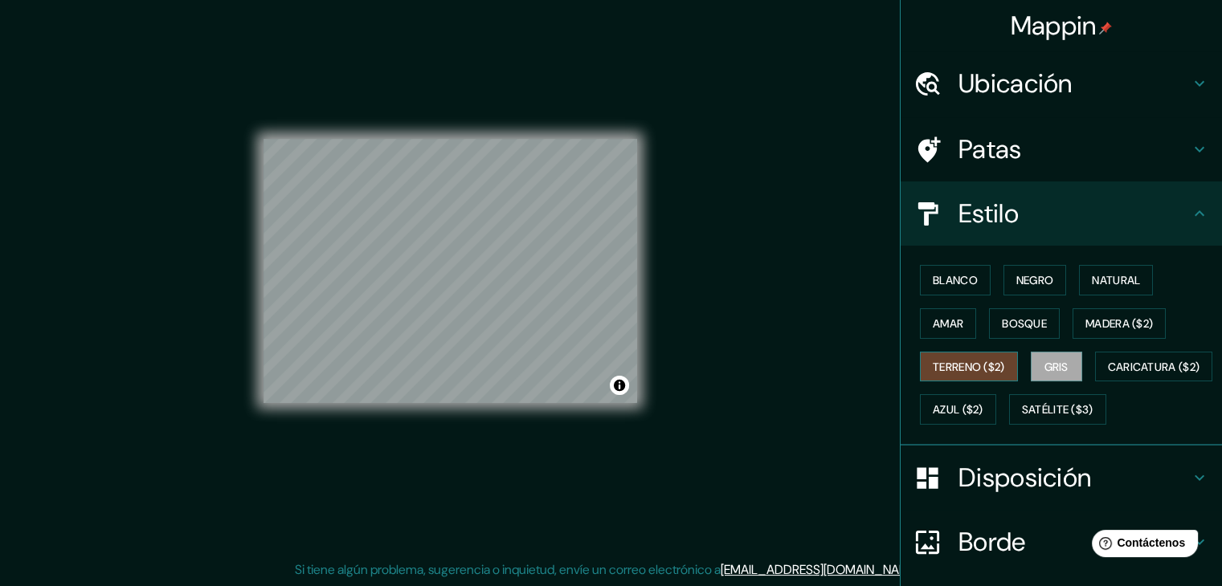
click at [973, 372] on font "Terreno ($2)" at bounding box center [968, 367] width 72 height 14
click at [1108, 374] on font "Caricatura ($2)" at bounding box center [1154, 367] width 92 height 14
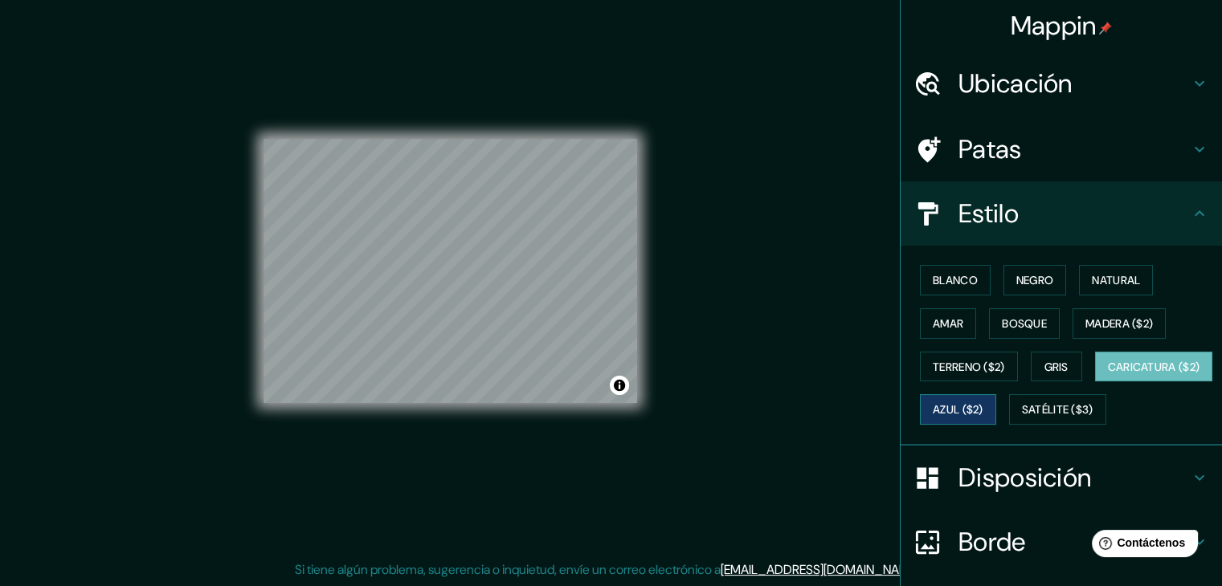
click at [983, 403] on font "Azul ($2)" at bounding box center [957, 410] width 51 height 14
